Goal: Transaction & Acquisition: Purchase product/service

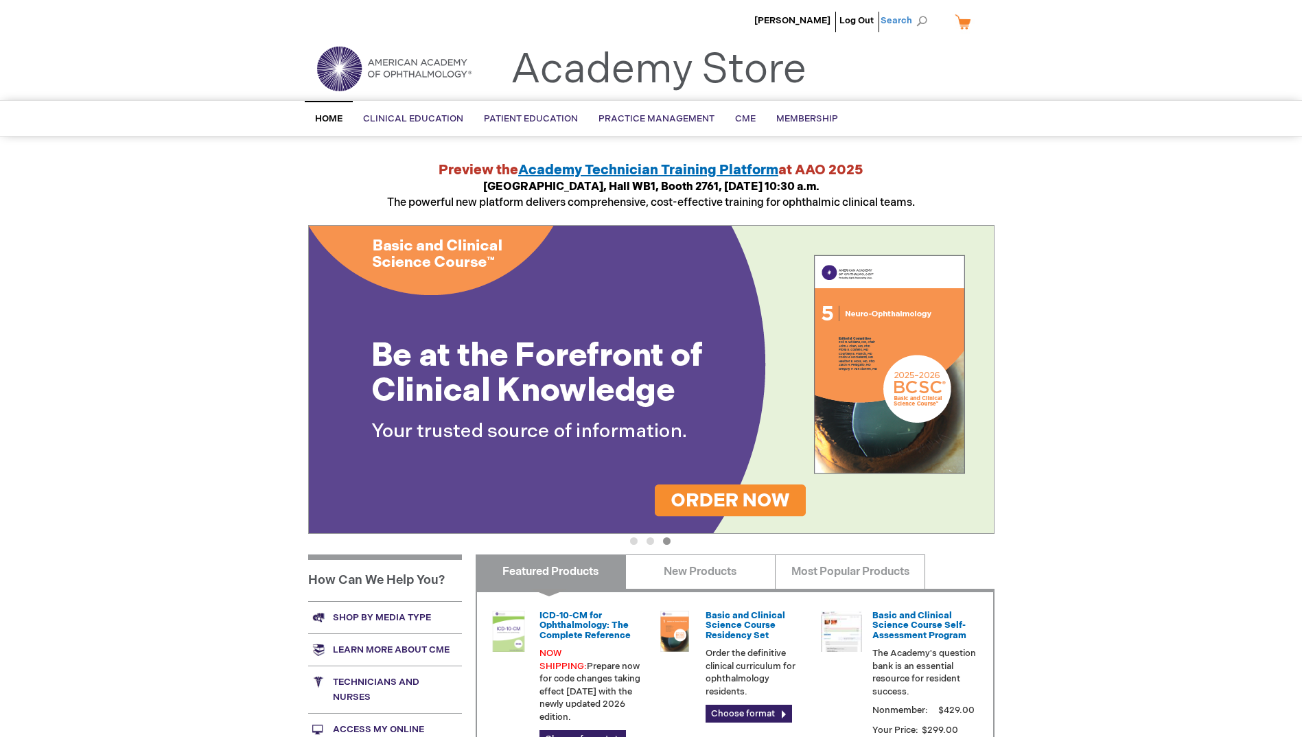
click at [908, 22] on span "Search" at bounding box center [906, 20] width 52 height 27
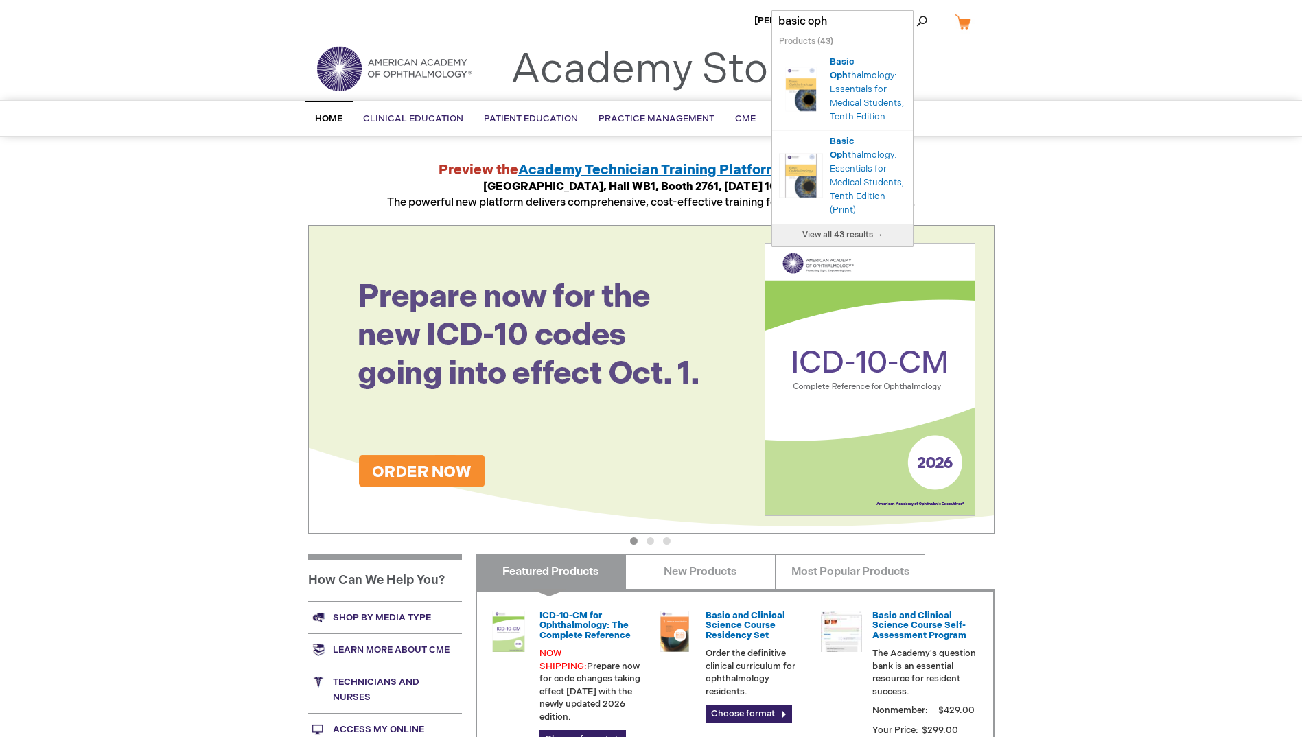
type input "basic opht"
click at [856, 178] on link "Basic Opht halmology: Essentials for Medical Students, Tenth Edition (Print)" at bounding box center [867, 176] width 74 height 80
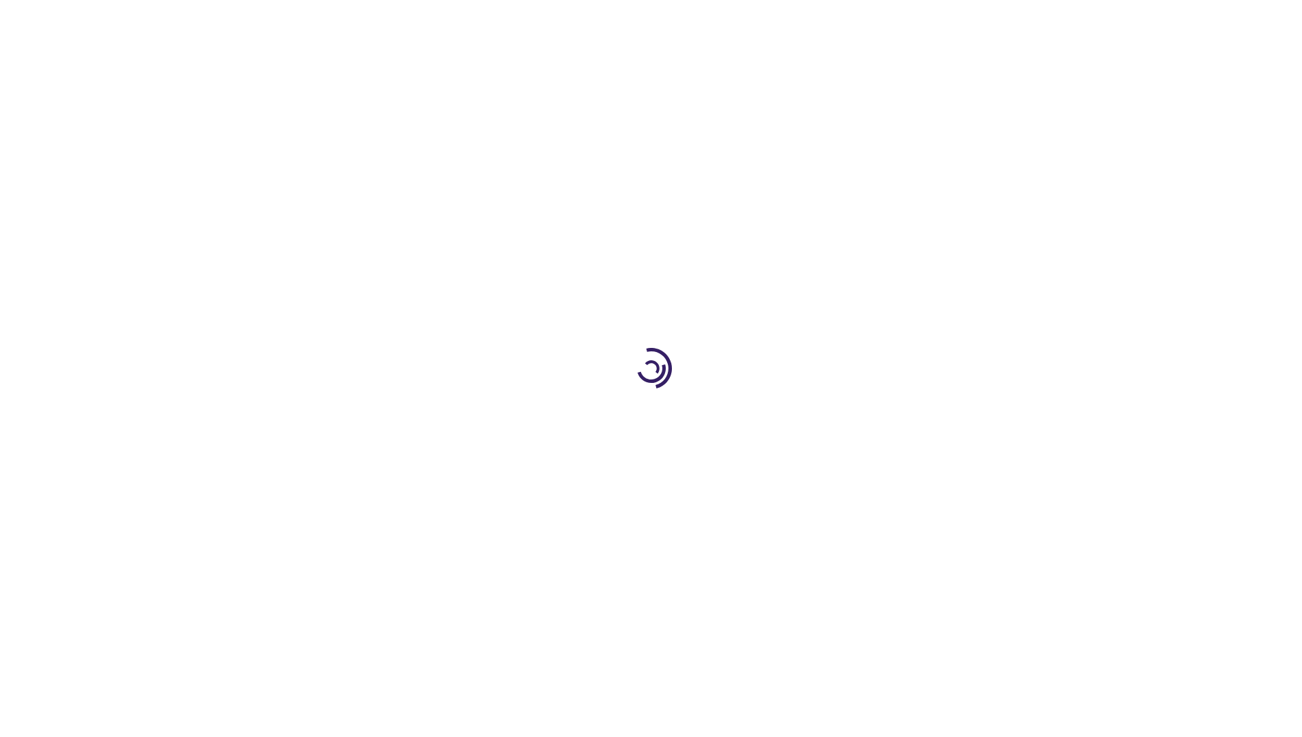
type input "0"
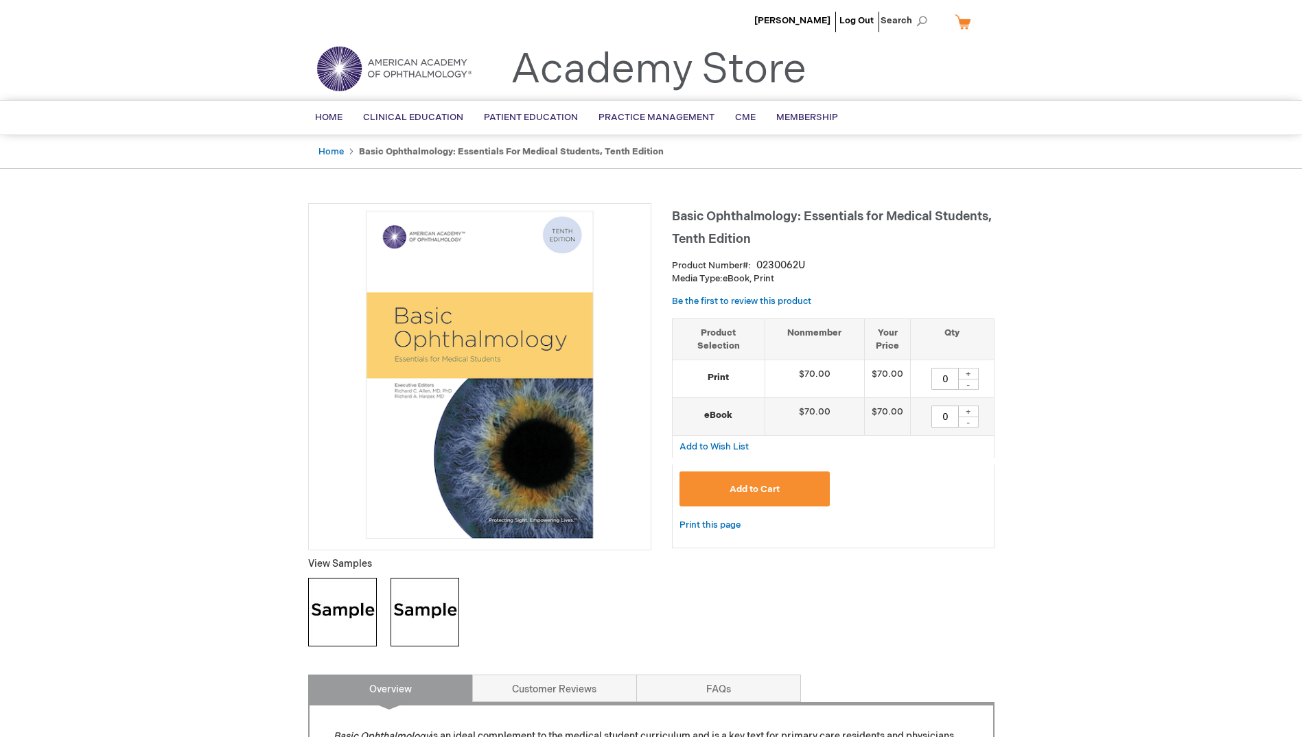
drag, startPoint x: 941, startPoint y: 375, endPoint x: 959, endPoint y: 375, distance: 18.5
click at [959, 375] on div "0 + -" at bounding box center [952, 379] width 69 height 22
type input "1"
click at [795, 489] on button "Add to Cart" at bounding box center [754, 488] width 151 height 35
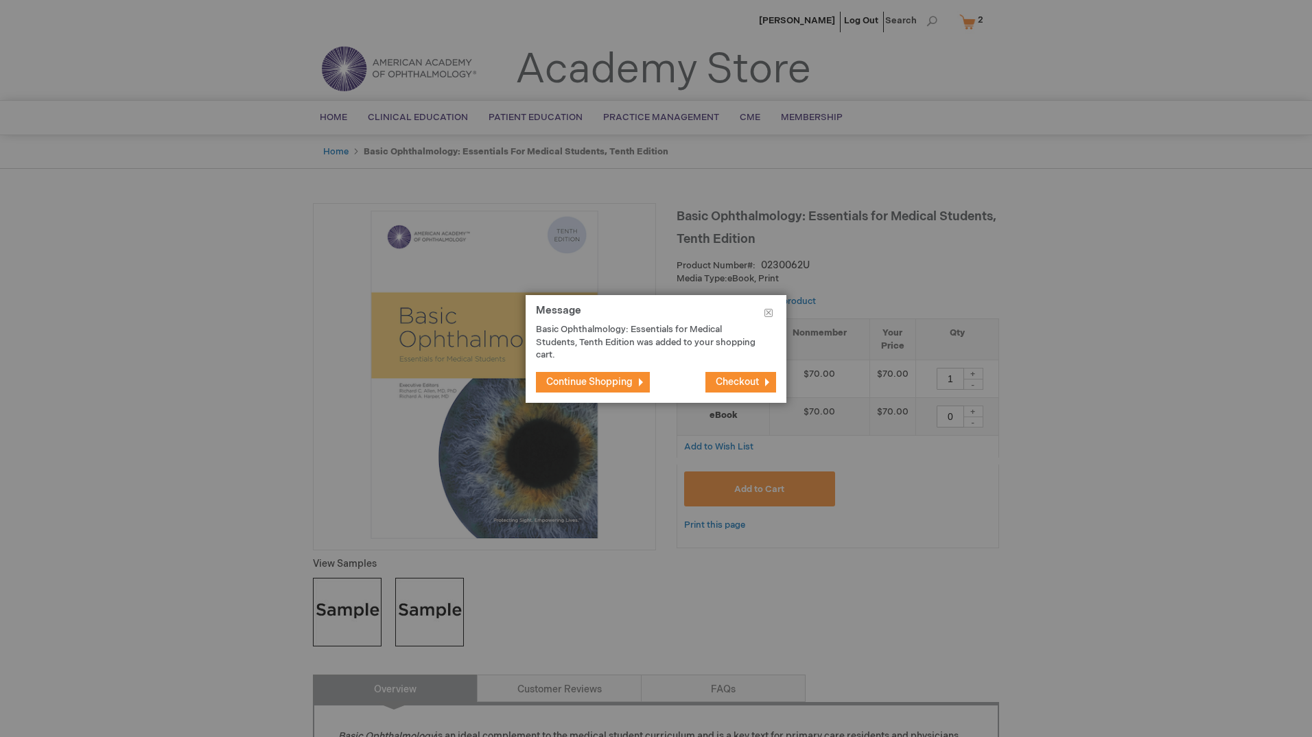
click at [743, 388] on button "Checkout" at bounding box center [740, 382] width 71 height 21
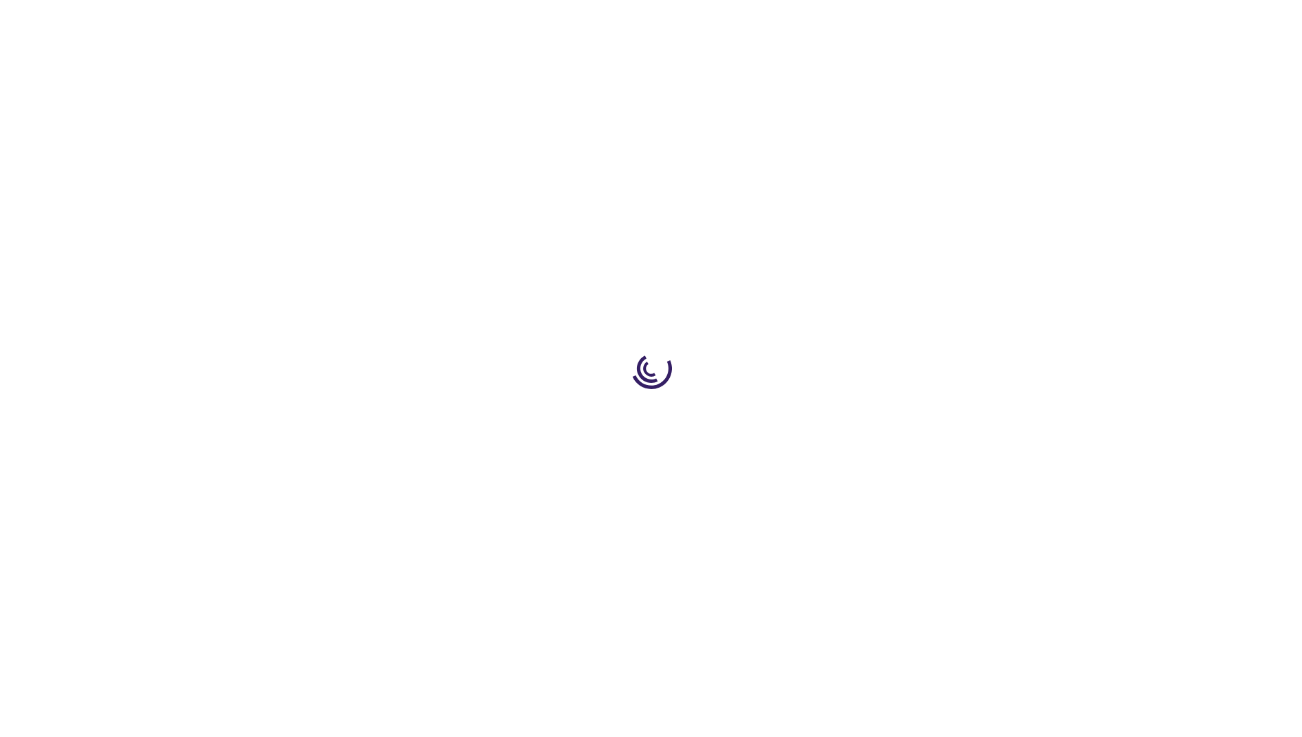
select select "US"
select select "57"
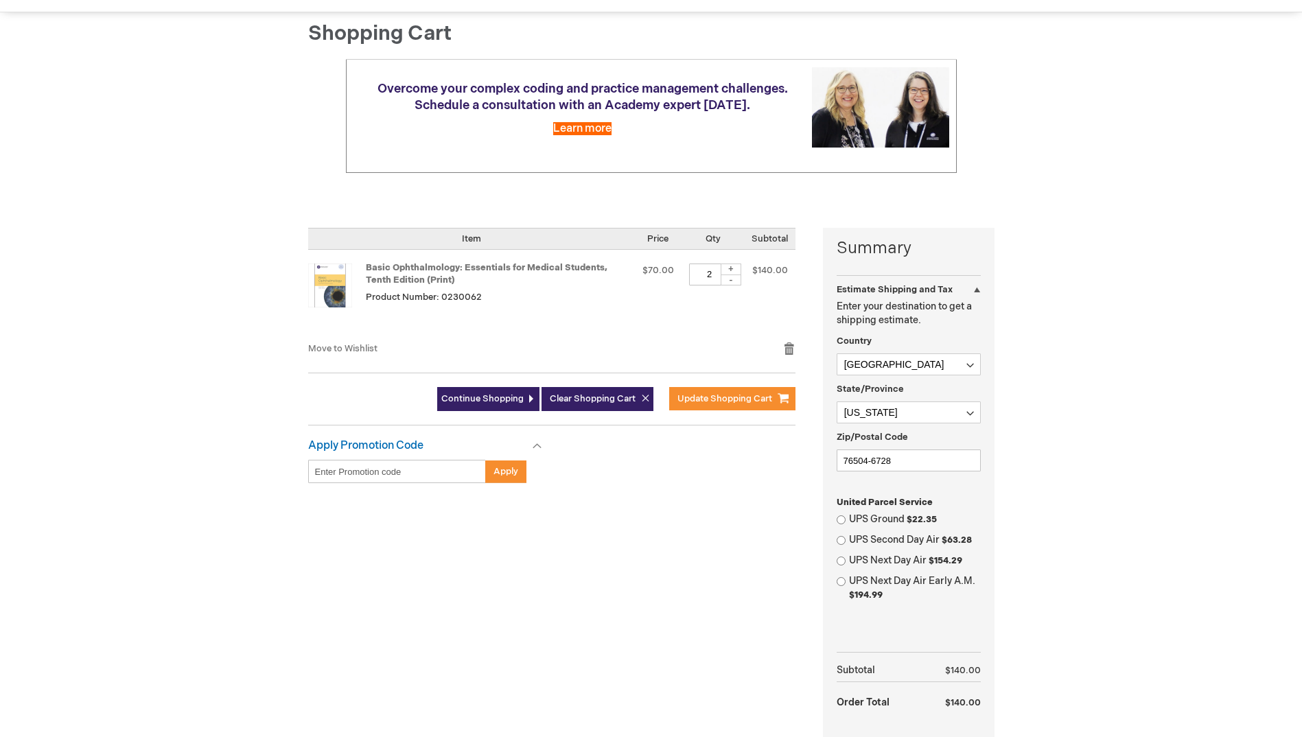
scroll to position [137, 0]
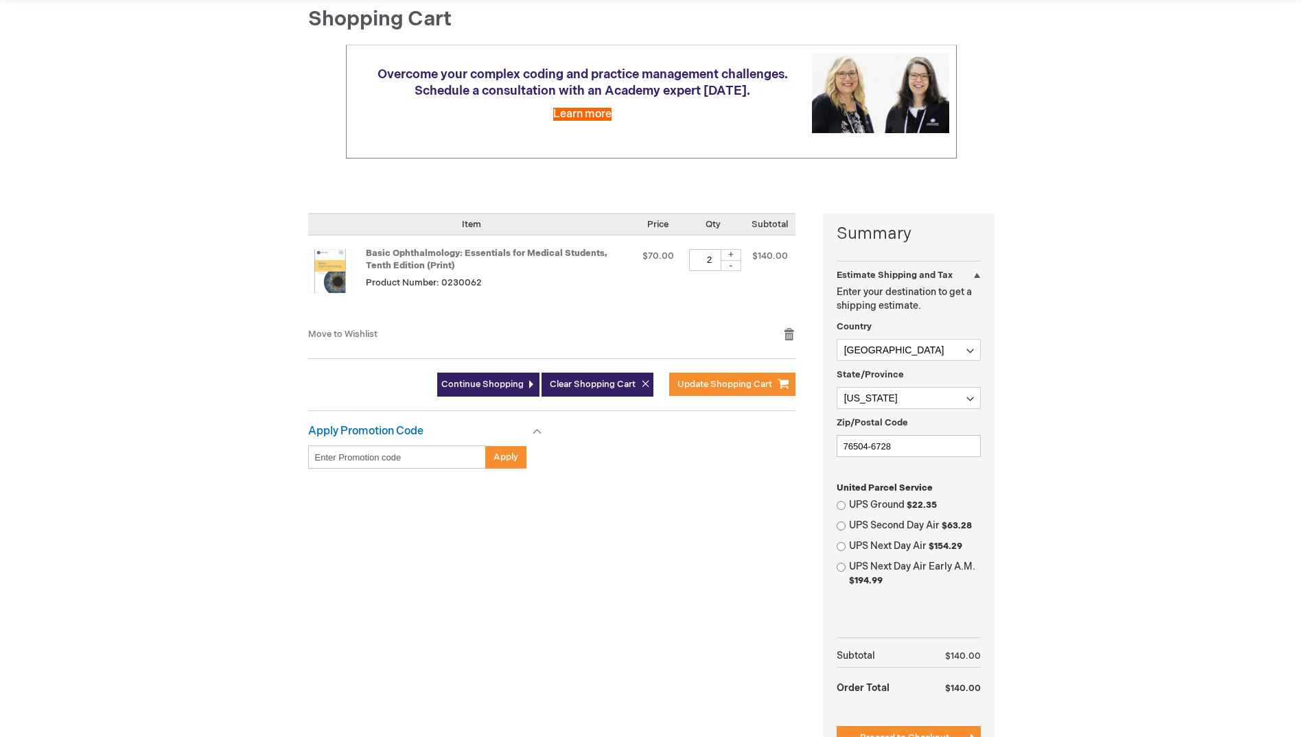
drag, startPoint x: 702, startPoint y: 261, endPoint x: 720, endPoint y: 259, distance: 18.1
click at [720, 259] on input "2" at bounding box center [709, 260] width 41 height 22
type input "1"
click at [701, 385] on span "Update Shopping Cart" at bounding box center [724, 384] width 95 height 11
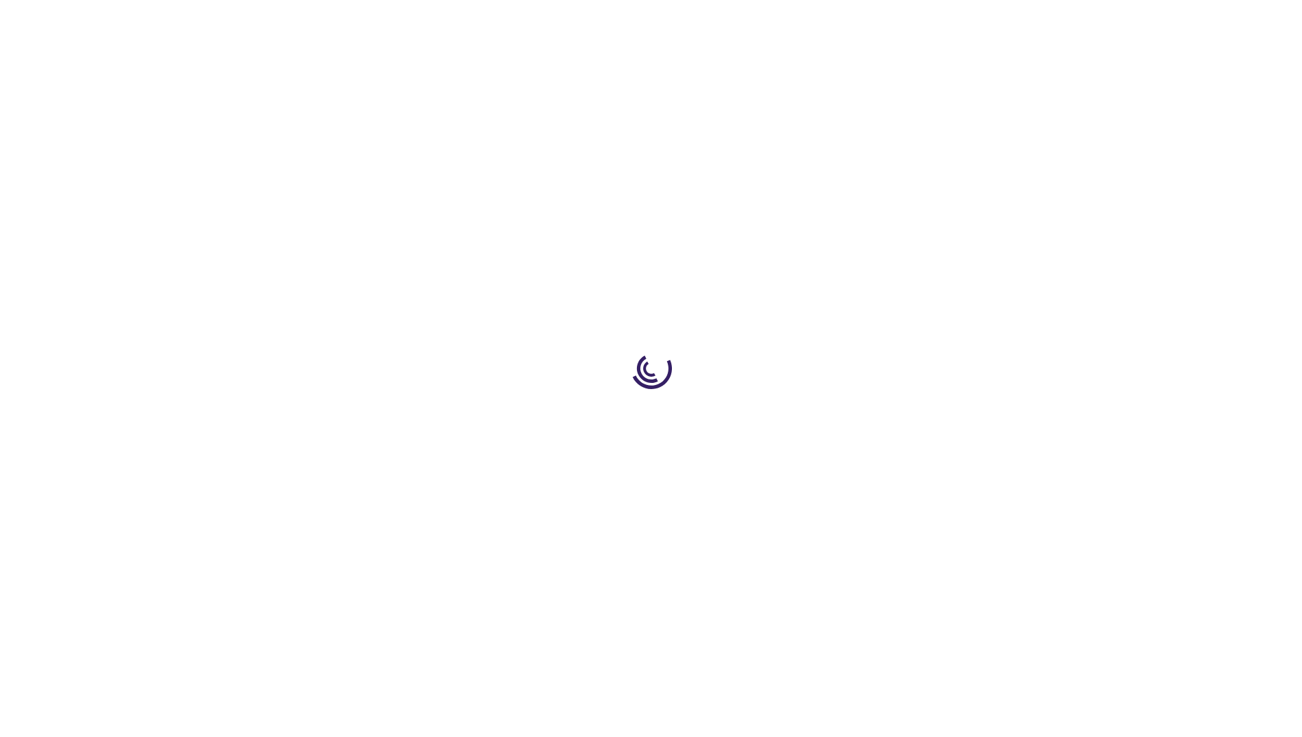
select select "US"
select select "57"
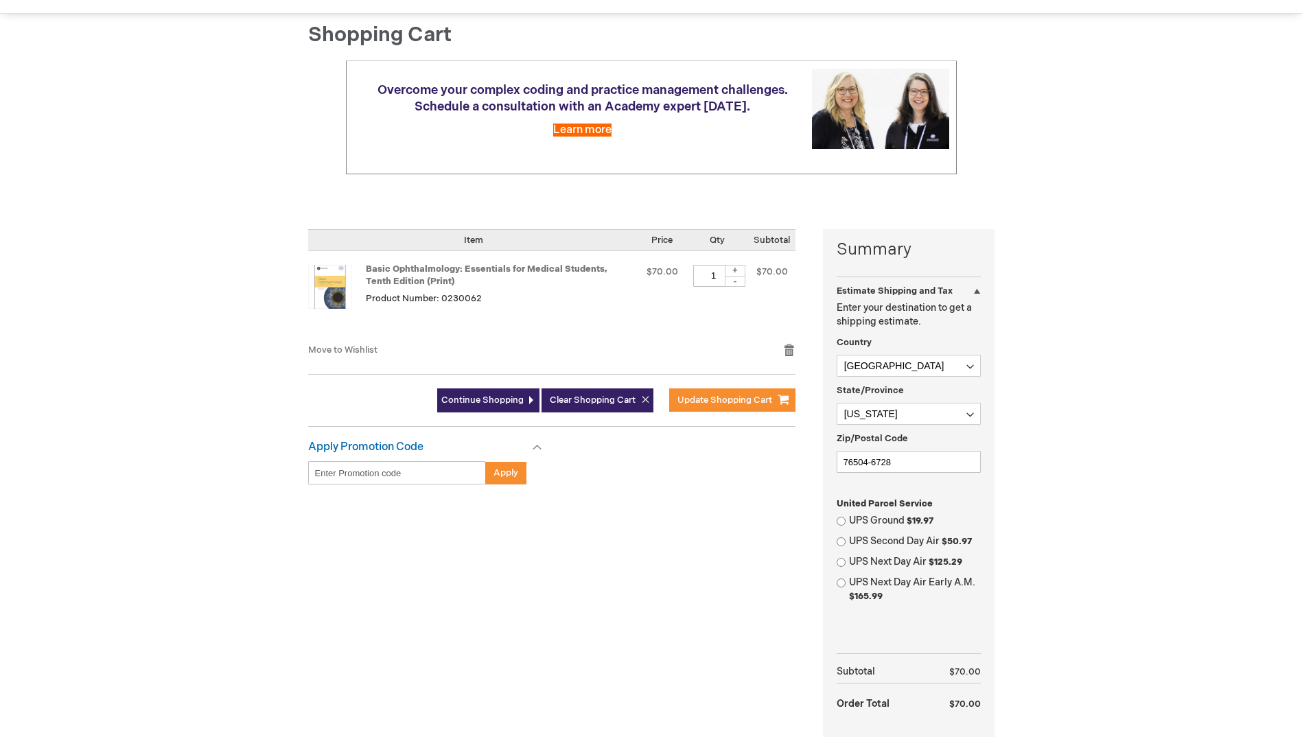
scroll to position [137, 0]
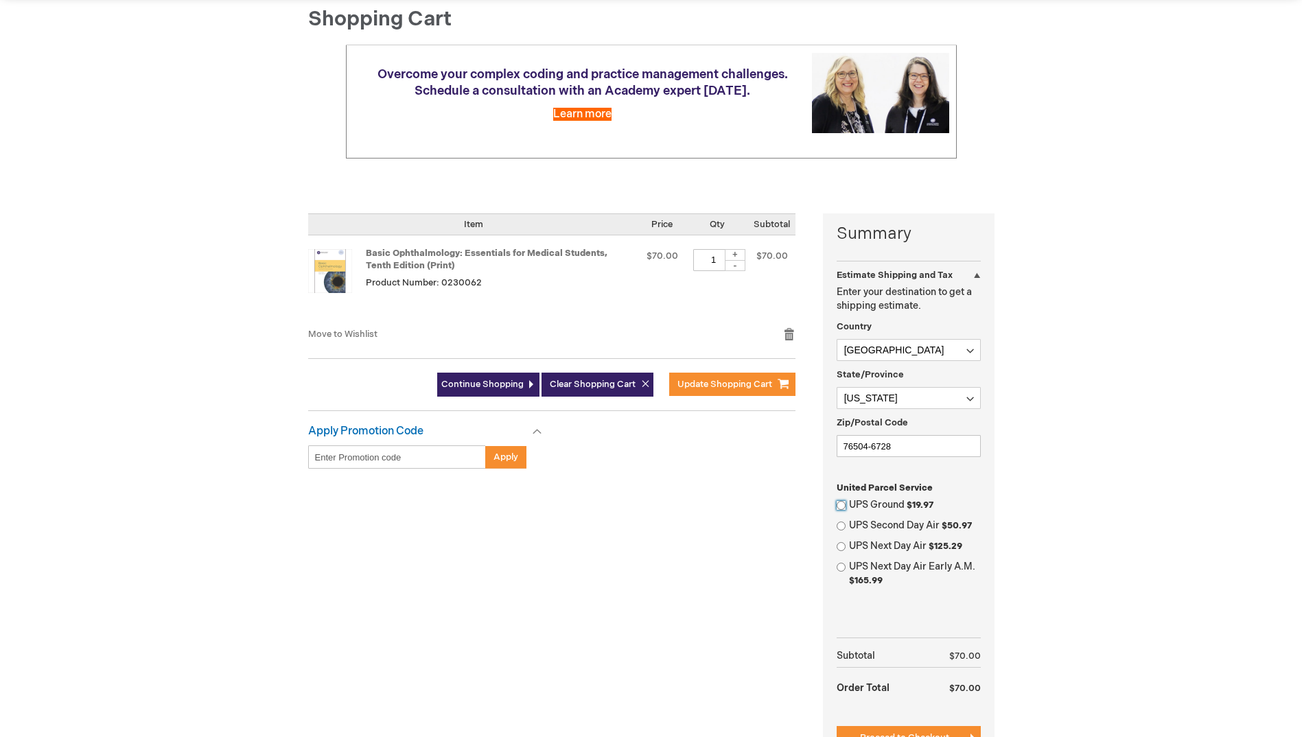
click at [841, 504] on input "UPS Ground $19.97" at bounding box center [841, 505] width 9 height 9
radio input "true"
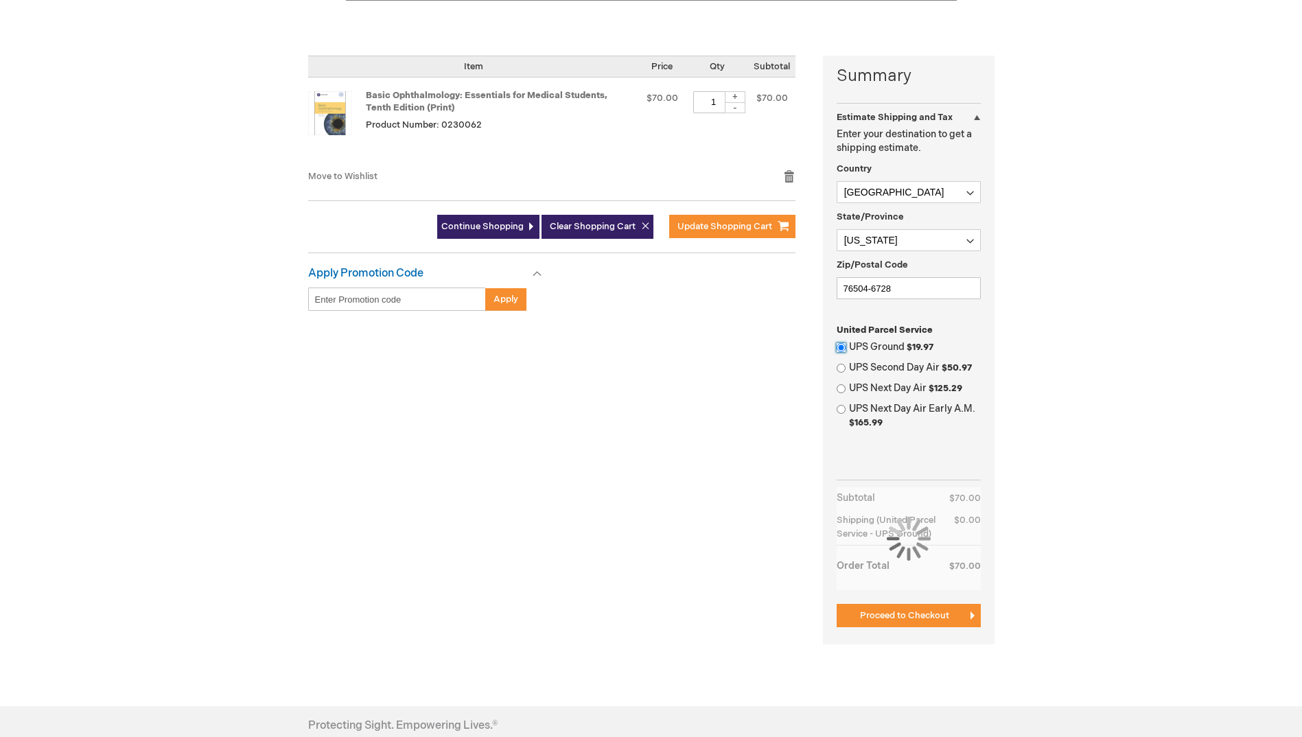
scroll to position [343, 0]
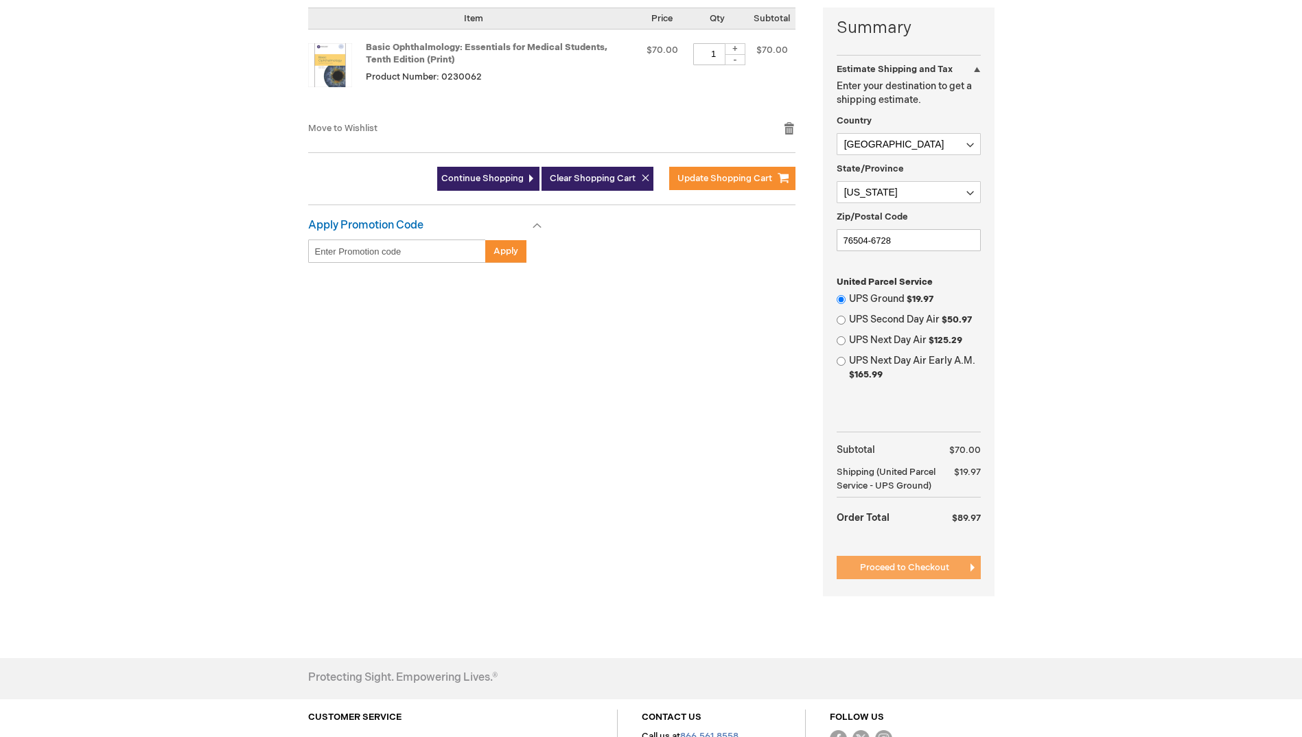
click at [901, 568] on span "Proceed to Checkout" at bounding box center [904, 567] width 89 height 11
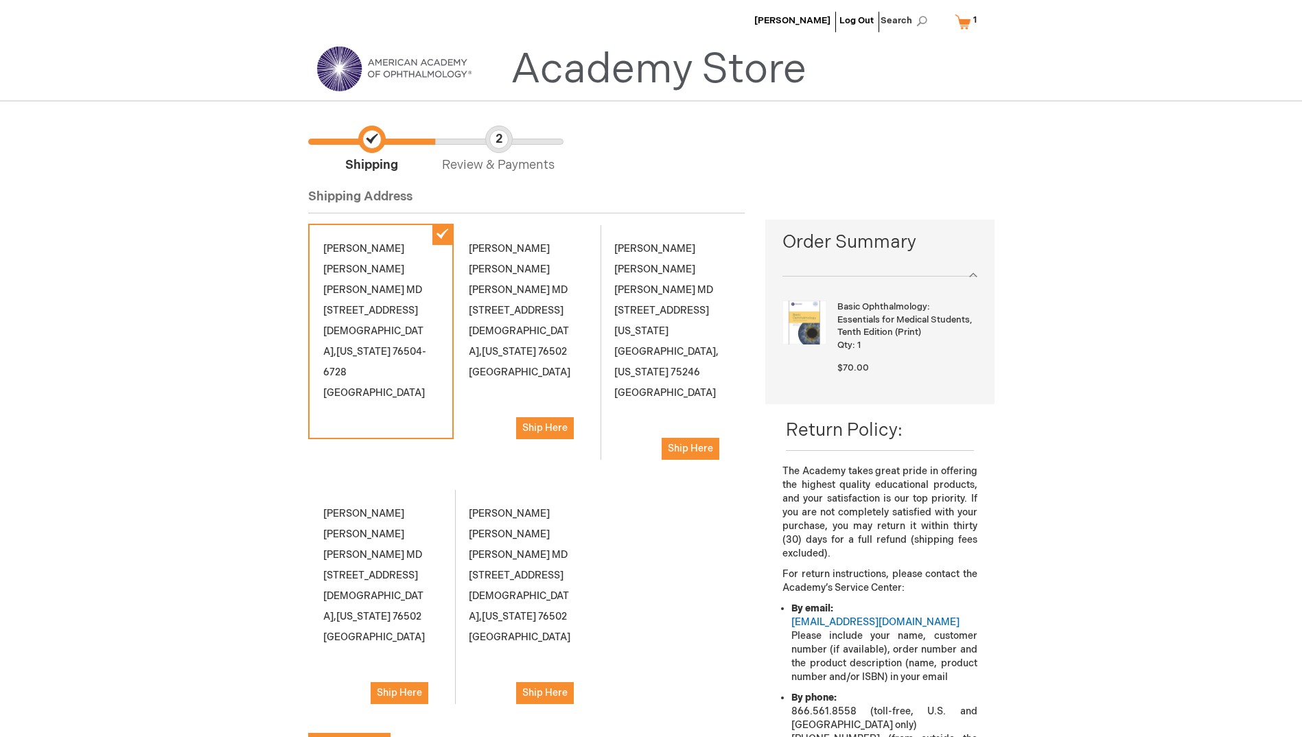
click at [1159, 438] on div "Richard Moore Log Out Search My Cart 1 1 items CLOSE RECENTLY ADDED ITEM(S) Clo…" at bounding box center [651, 668] width 1302 height 1337
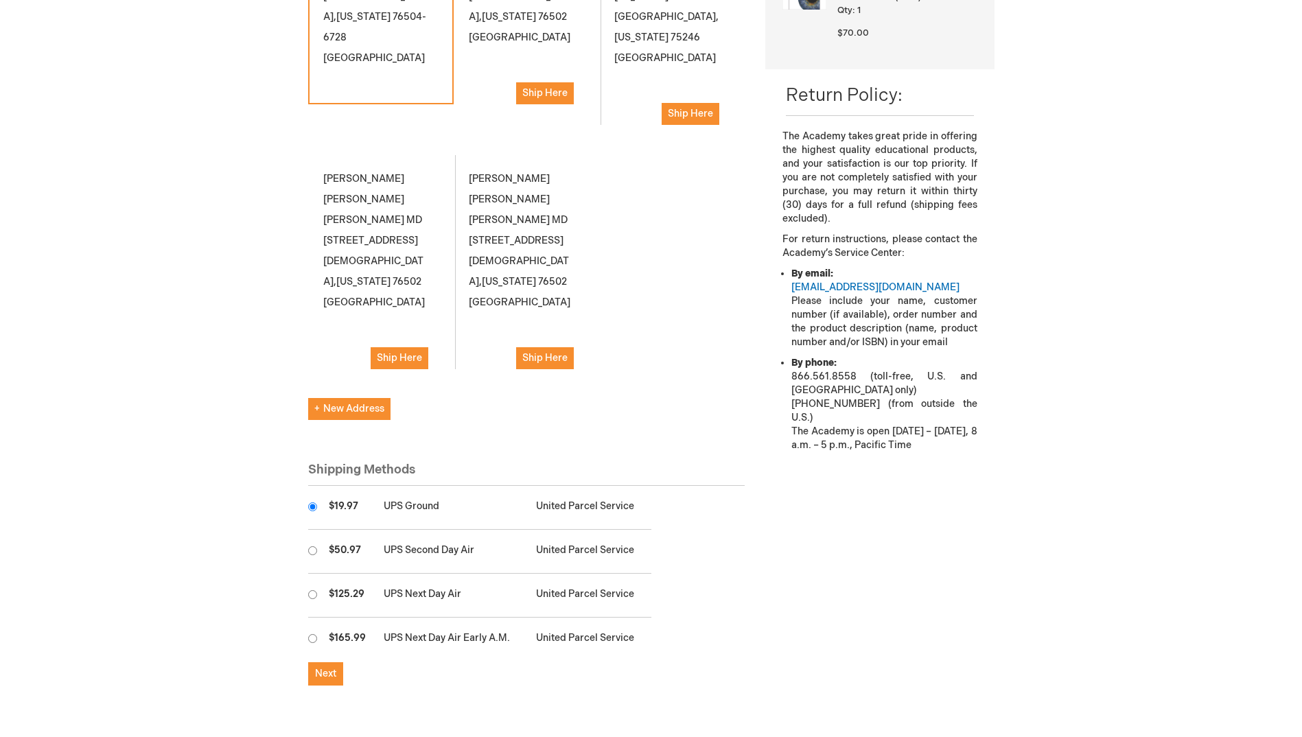
scroll to position [343, 0]
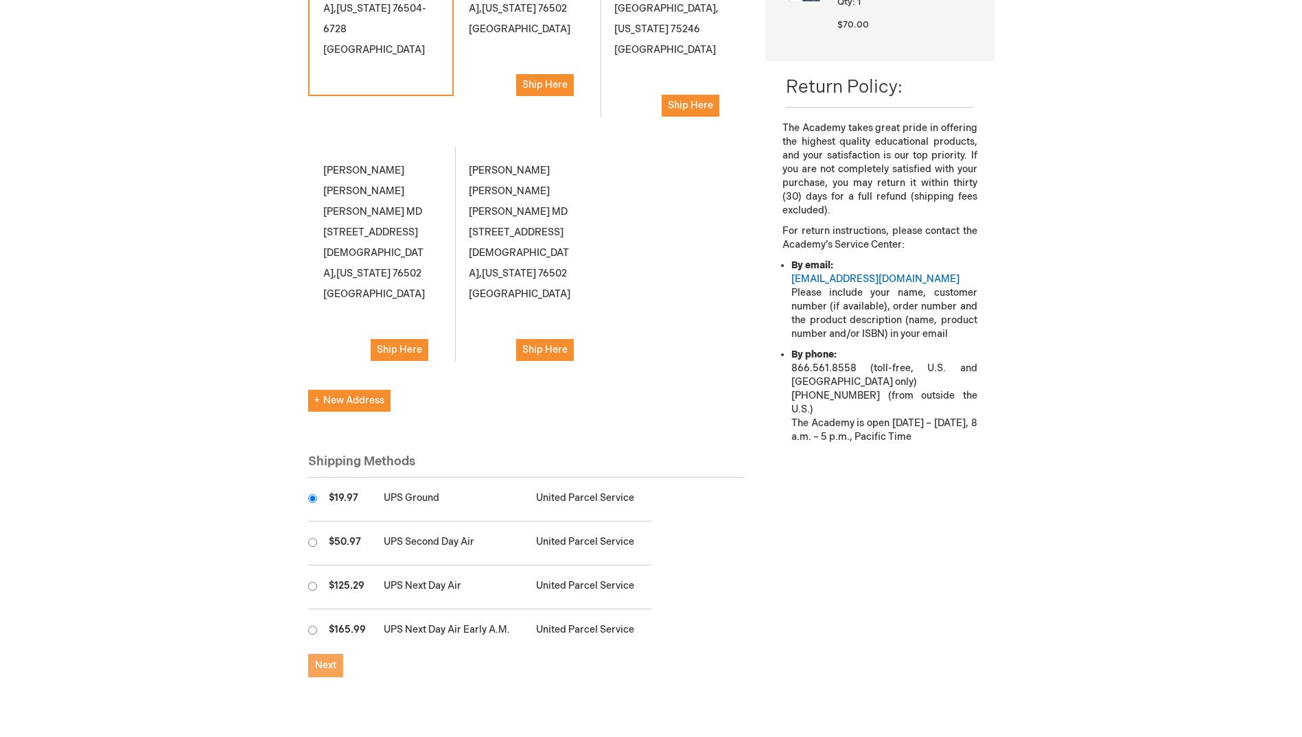
click at [324, 659] on span "Next" at bounding box center [325, 665] width 21 height 12
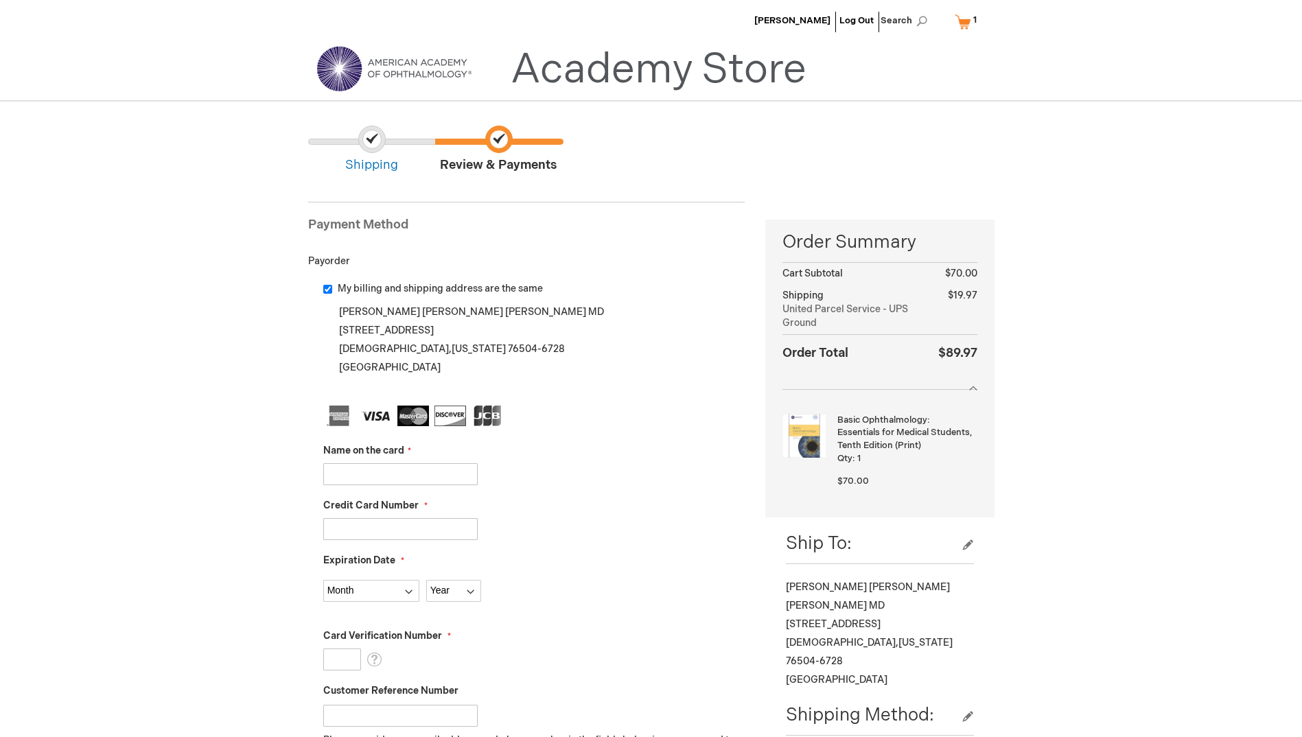
click at [327, 474] on input "Name on the card" at bounding box center [400, 474] width 154 height 22
type input "Baylor Scott White"
click at [347, 529] on input "Credit Card Number" at bounding box center [400, 529] width 154 height 22
type input "4715636250635678"
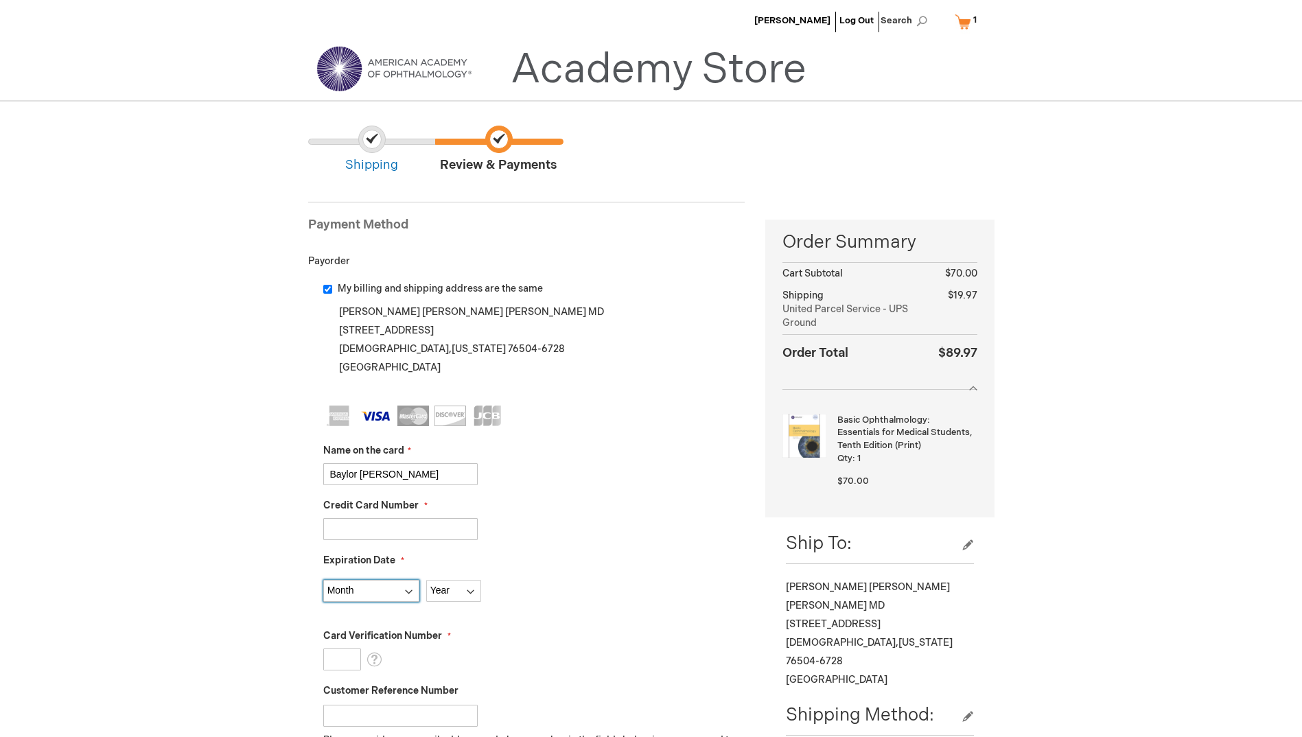
click at [410, 592] on select "Month 01 - January 02 - February 03 - March 04 - April 05 - May 06 - June 07 - …" at bounding box center [371, 591] width 96 height 22
select select "10"
click at [323, 580] on select "Month 01 - January 02 - February 03 - March 04 - April 05 - May 06 - June 07 - …" at bounding box center [371, 591] width 96 height 22
click at [471, 592] on select "Year 2025 2026 2027 2028 2029 2030 2031 2032 2033 2034 2035" at bounding box center [453, 591] width 55 height 22
select select "2028"
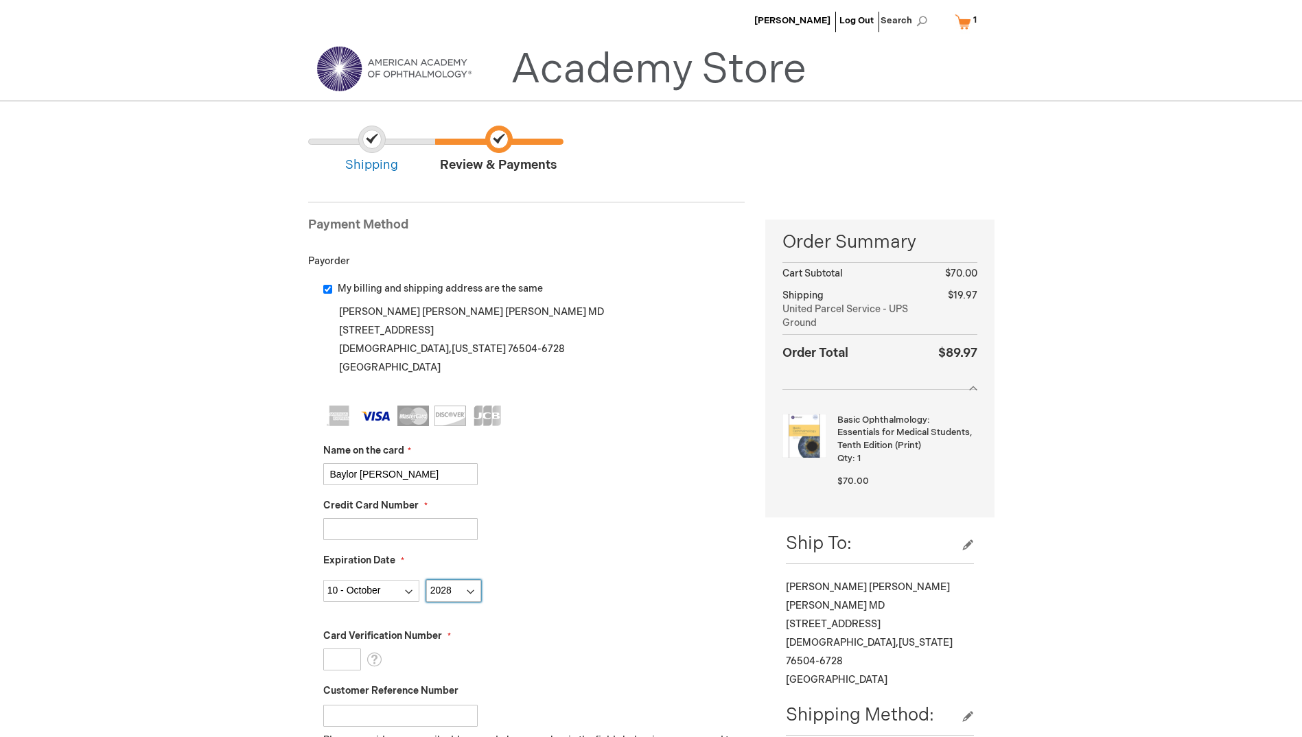
click at [426, 580] on select "Year 2025 2026 2027 2028 2029 2030 2031 2032 2033 2034 2035" at bounding box center [453, 591] width 55 height 22
click at [345, 653] on input "Card Verification Number" at bounding box center [342, 660] width 38 height 22
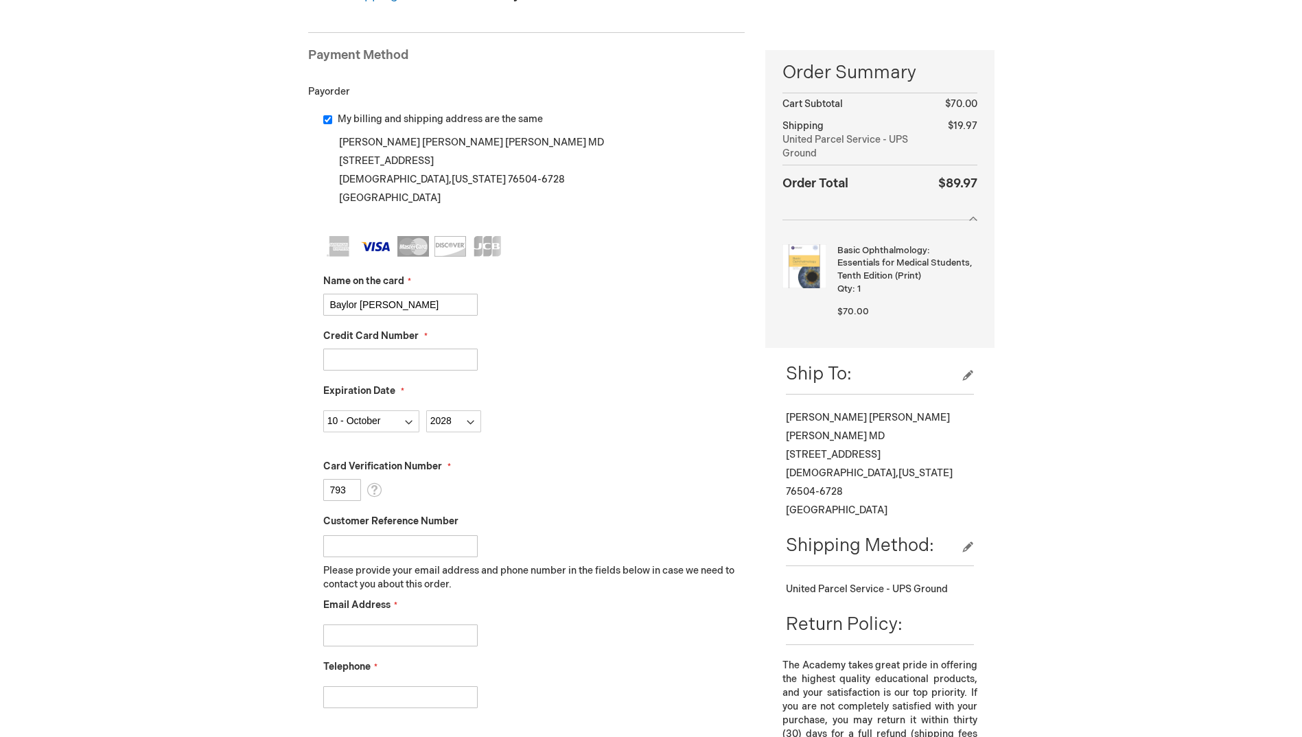
scroll to position [206, 0]
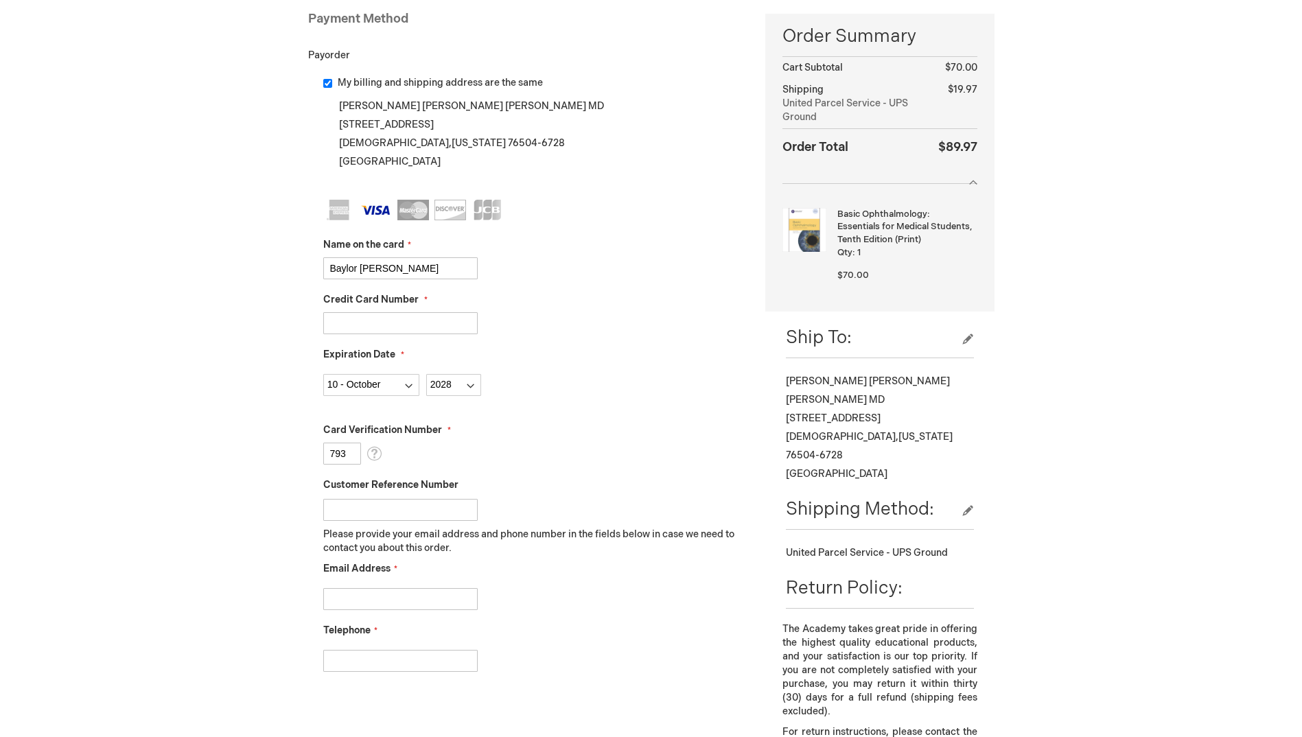
type input "793"
click at [376, 598] on input "Email Address" at bounding box center [400, 599] width 154 height 22
type input "Angela.Howard@BSWHealth.org"
type input "2547249056"
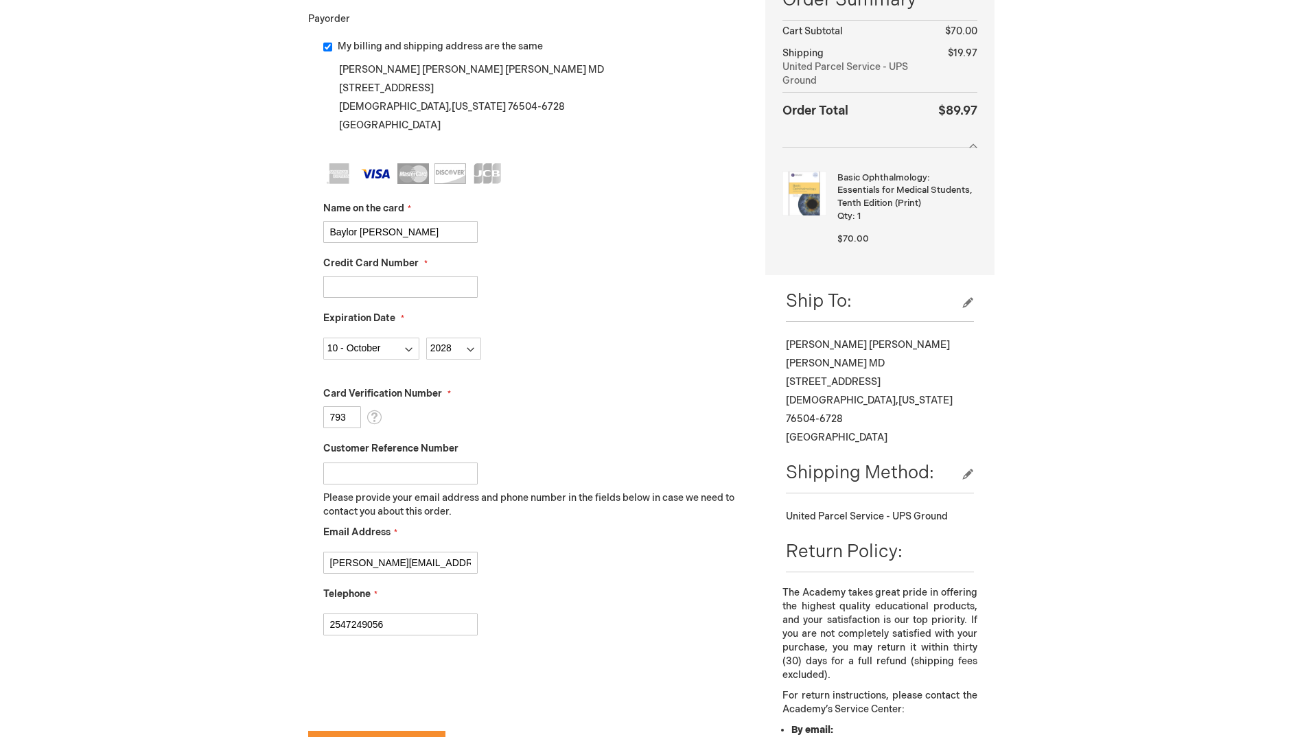
scroll to position [274, 0]
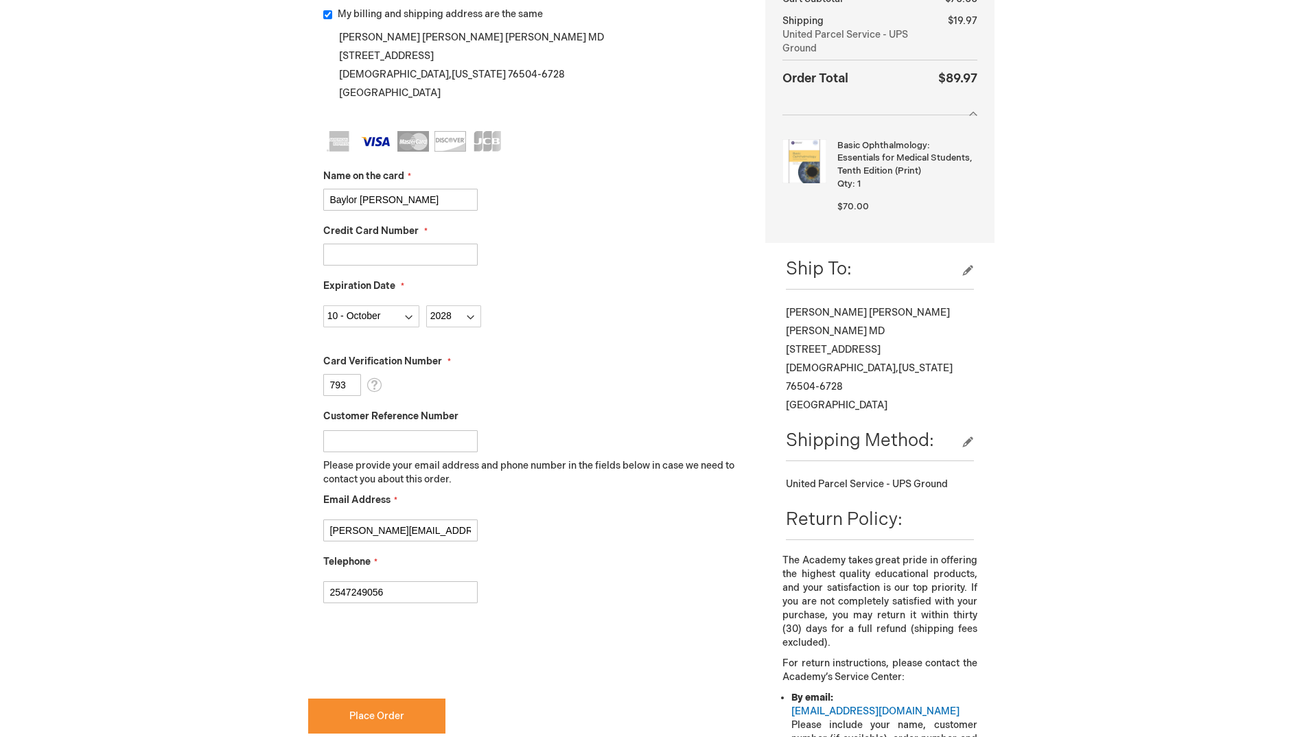
checkbox input "true"
click at [369, 719] on span "Place Order" at bounding box center [376, 716] width 55 height 12
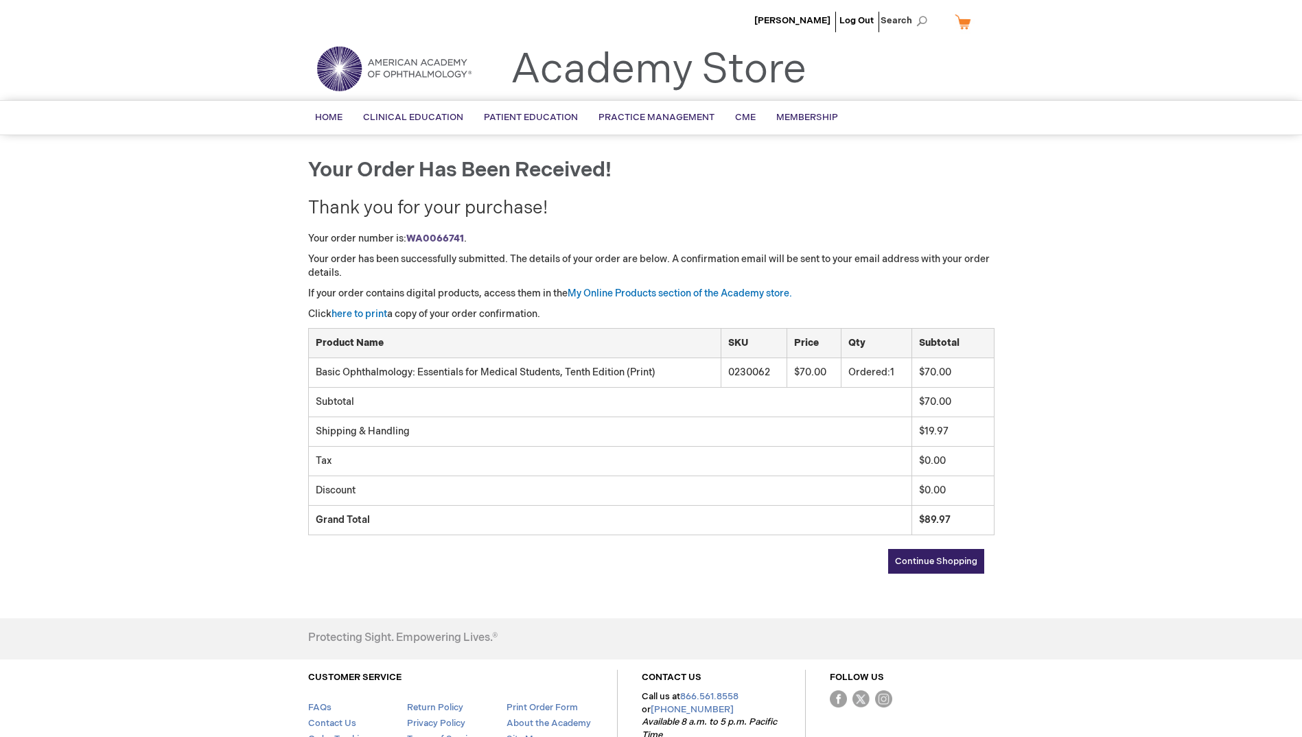
click at [1112, 12] on div "[PERSON_NAME] Log Out Search My Cart CLOSE RECENTLY ADDED ITEM(S) Close There a…" at bounding box center [651, 24] width 1302 height 48
